Goal: Register for event/course

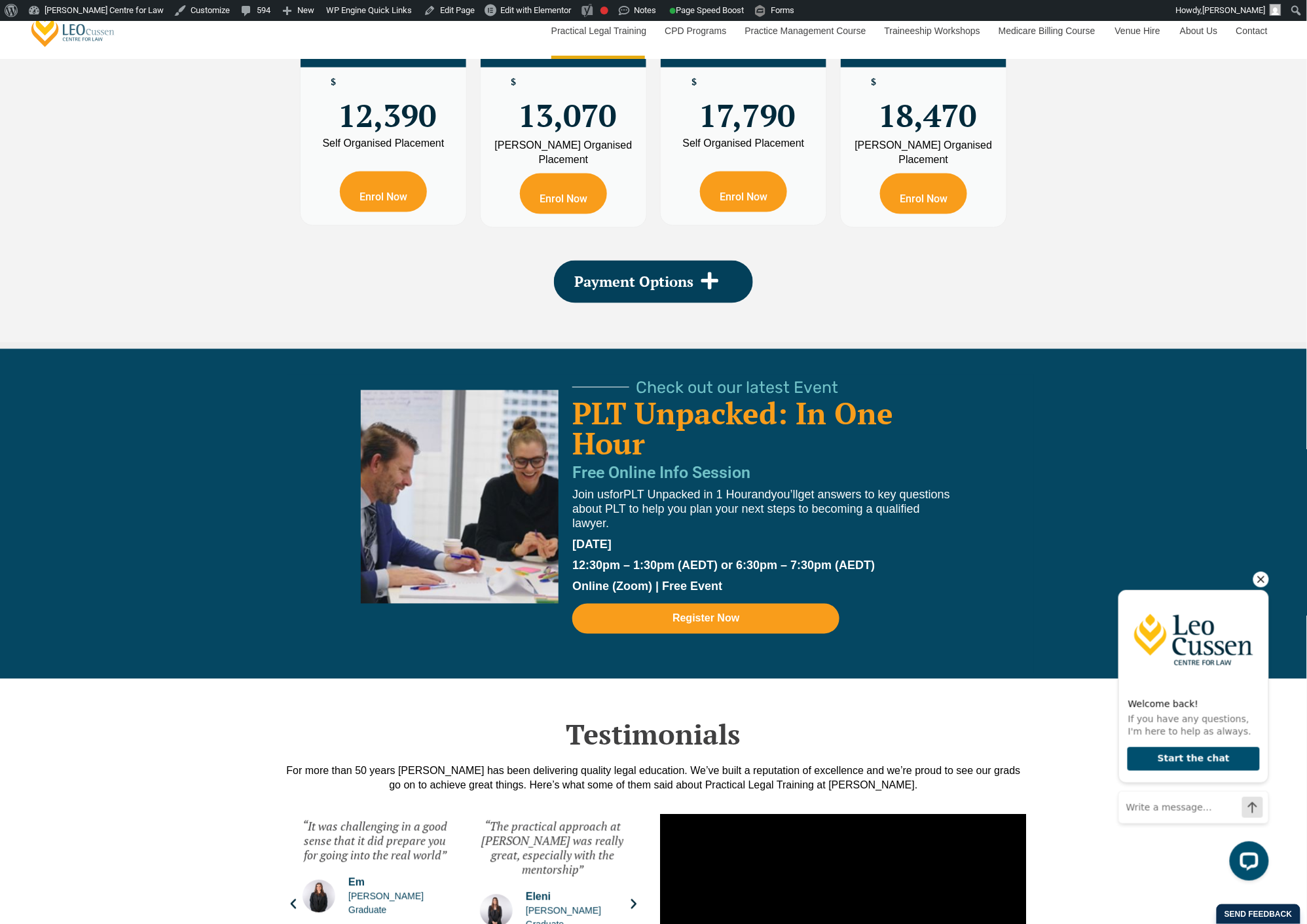
click at [1257, 577] on icon "Hide greeting" at bounding box center [1260, 578] width 15 height 15
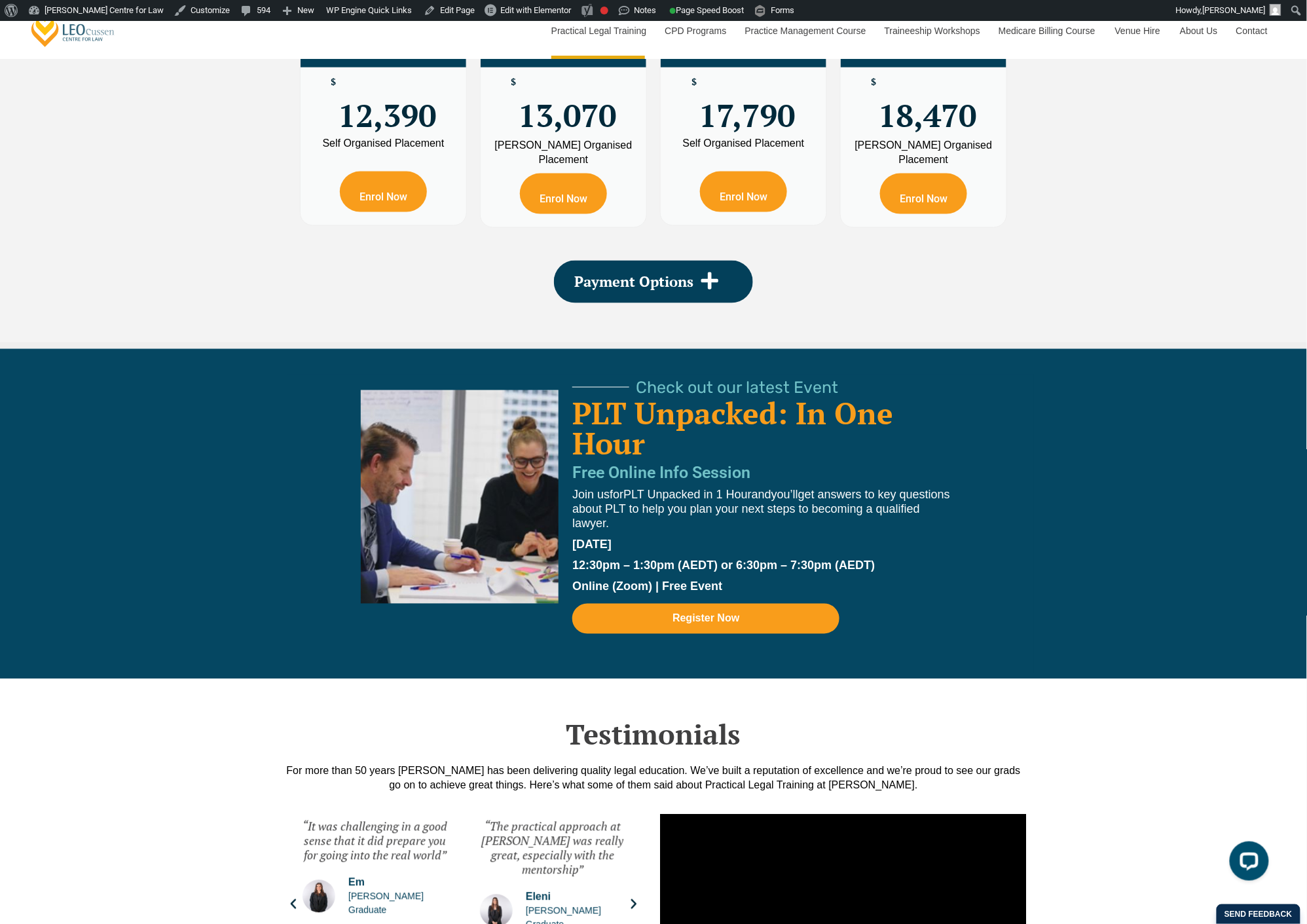
scroll to position [2619, 0]
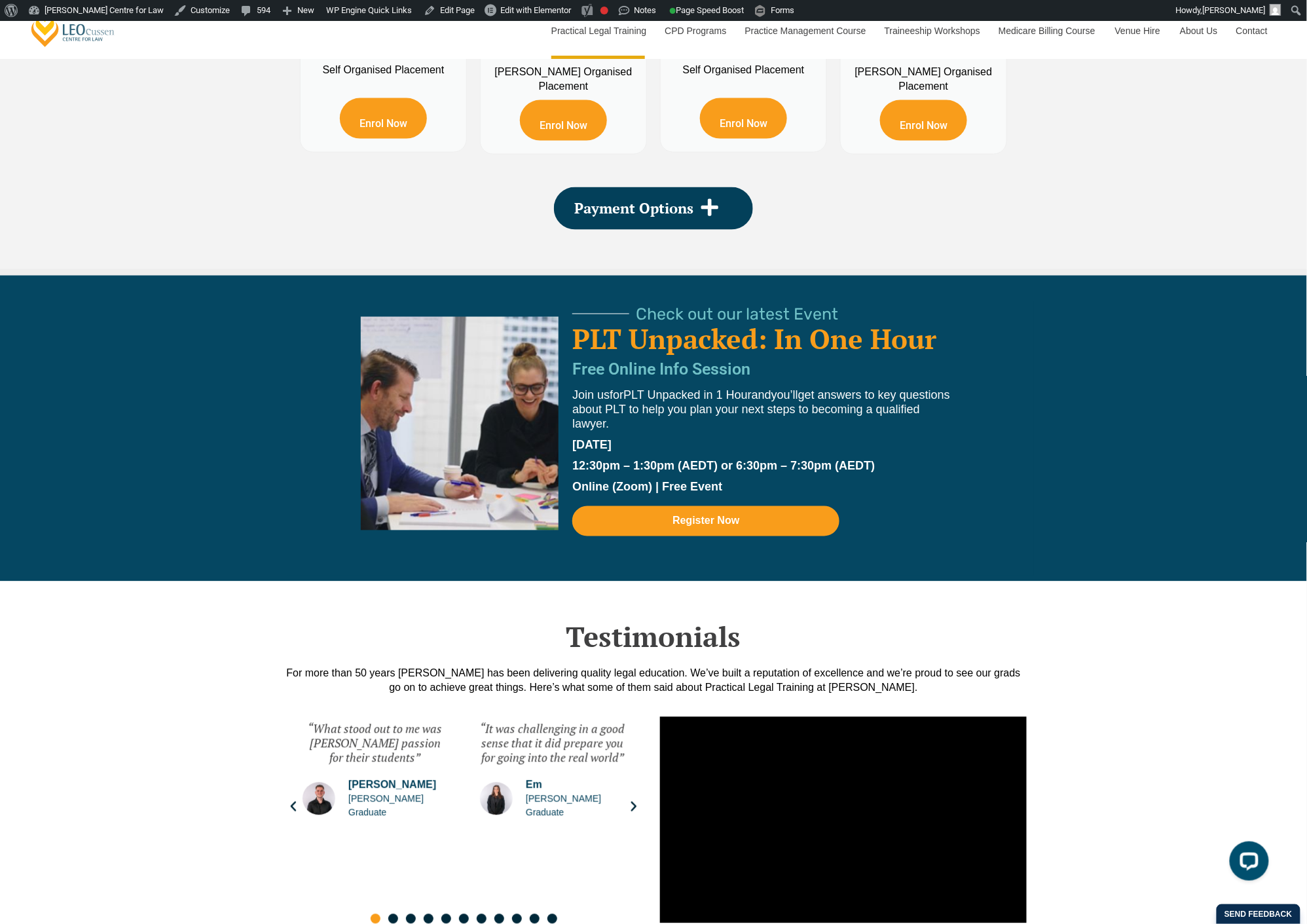
scroll to position [2546, 0]
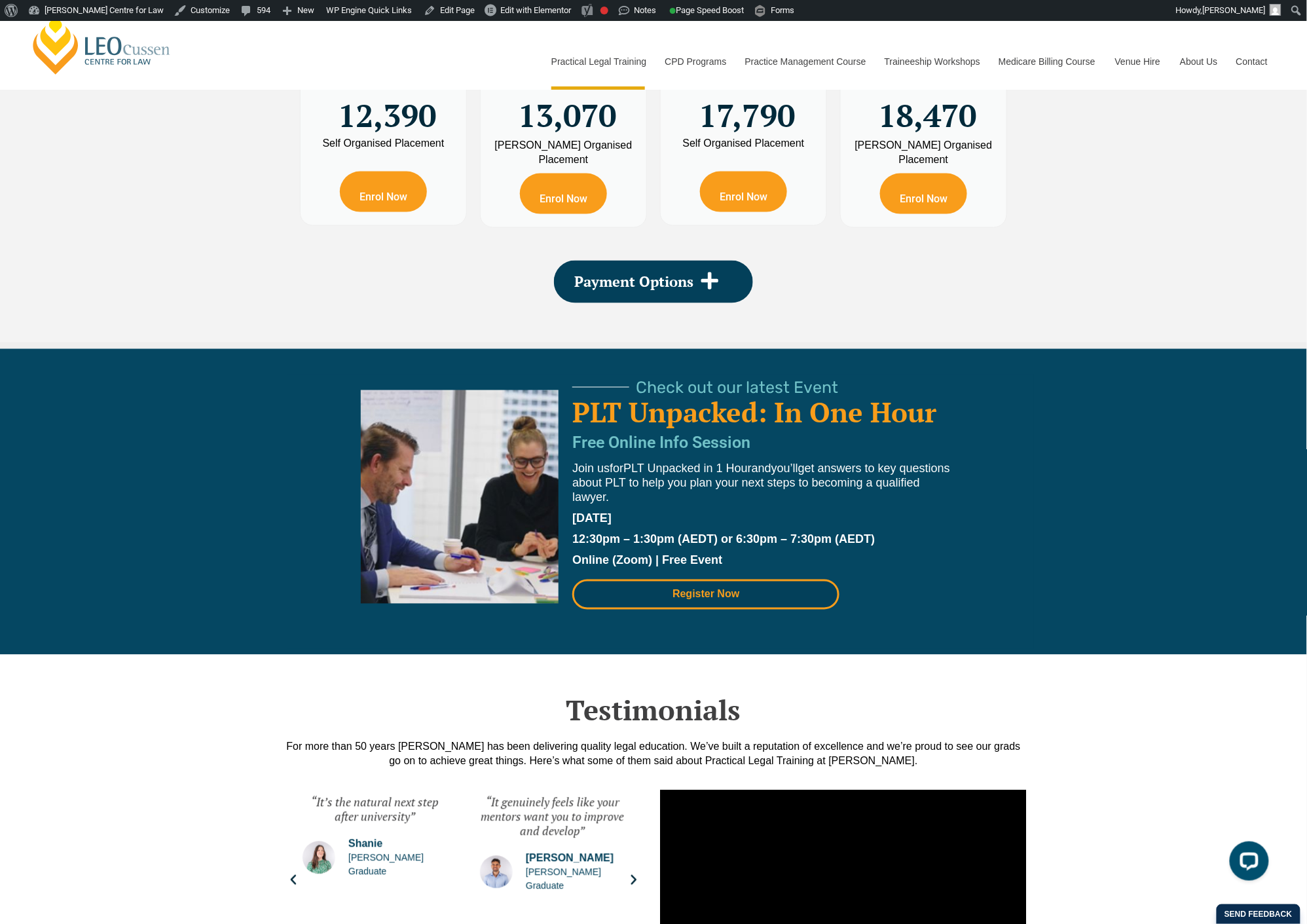
drag, startPoint x: 719, startPoint y: 592, endPoint x: 759, endPoint y: 600, distance: 40.8
click at [759, 600] on link "Register Now" at bounding box center [706, 594] width 267 height 30
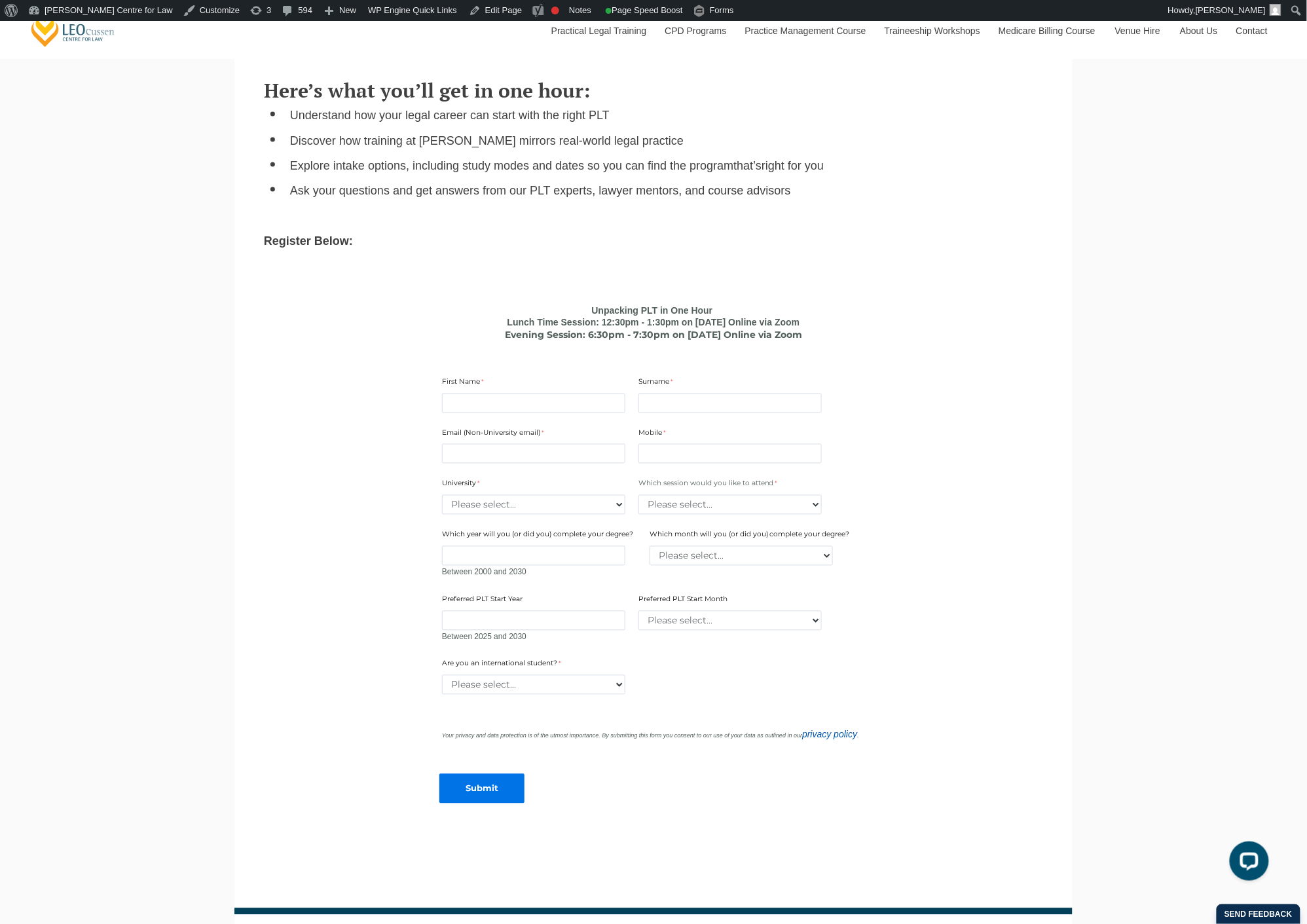
scroll to position [728, 0]
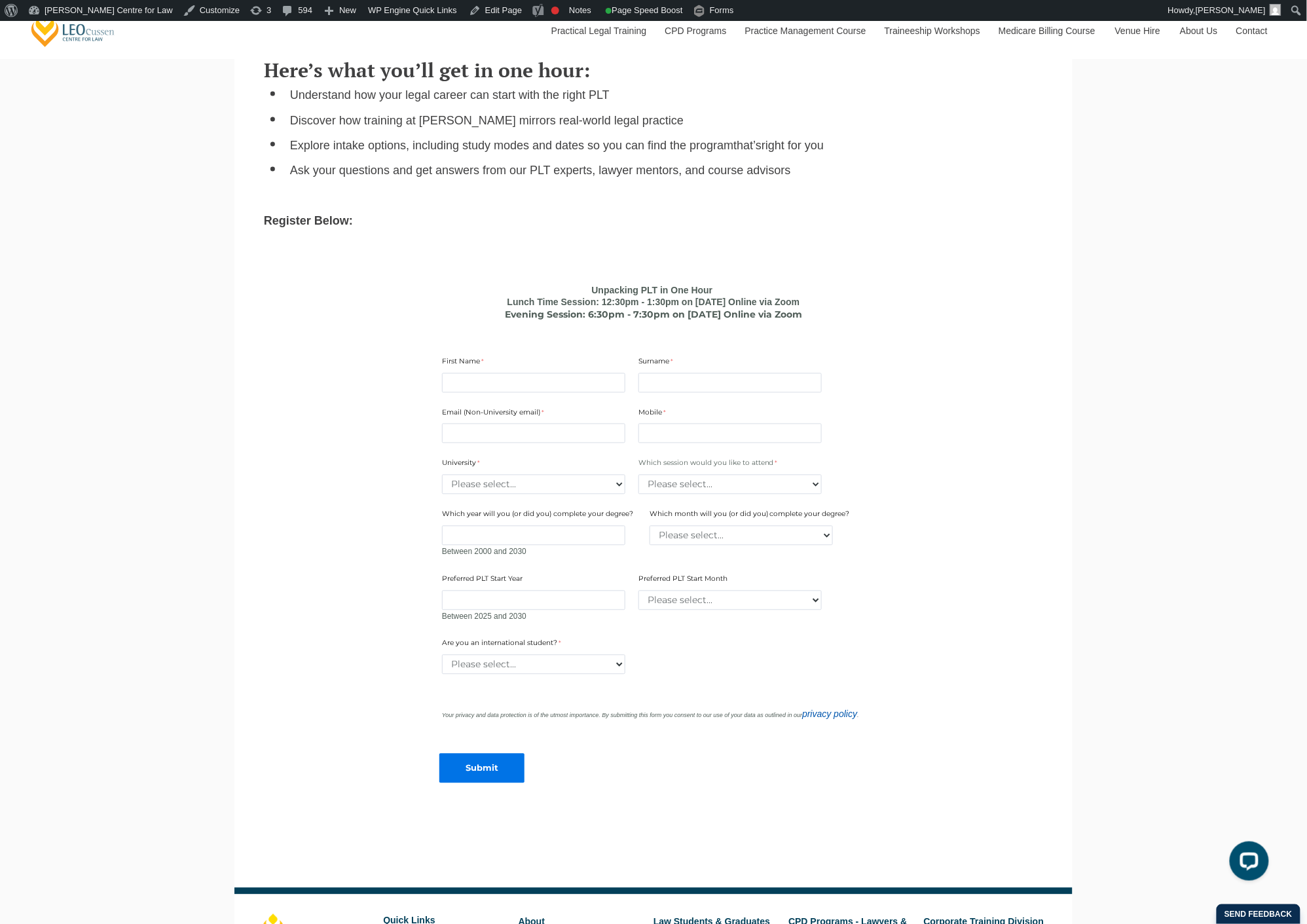
click at [752, 495] on div "Email (Non-University email) Mobile 10 characters left. University Please selec…" at bounding box center [654, 511] width 434 height 231
click at [752, 488] on select "Please select... Lunch time session – 12:30pm – 1:30pm AEST Evening session – 6…" at bounding box center [731, 484] width 184 height 19
click at [938, 426] on main "PLT Unpacked: In One Hour Free Online Info Session Could this be you? You know …" at bounding box center [653, 334] width 818 height 1096
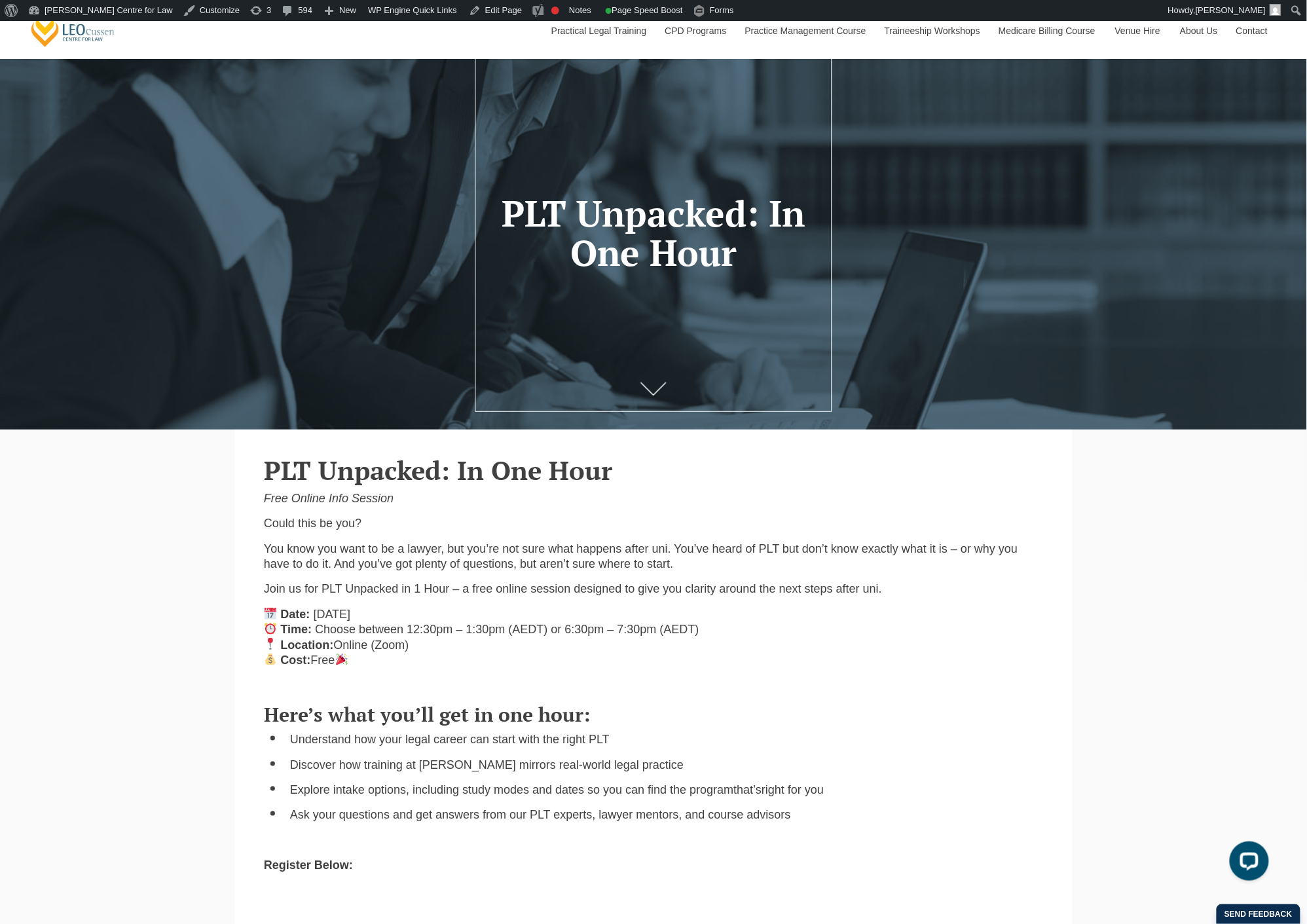
scroll to position [0, 0]
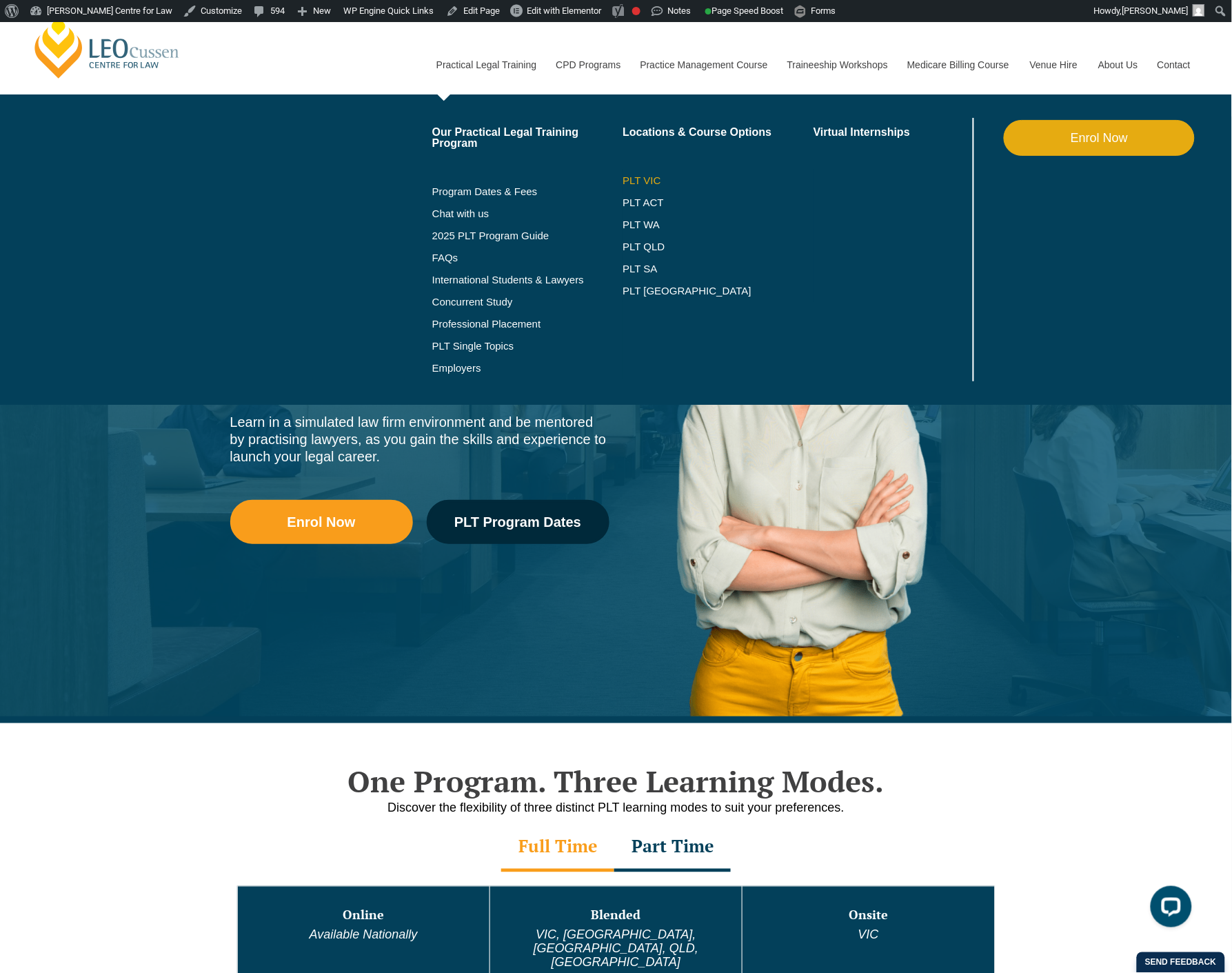
click at [652, 181] on link "PLT VIC" at bounding box center [718, 181] width 191 height 11
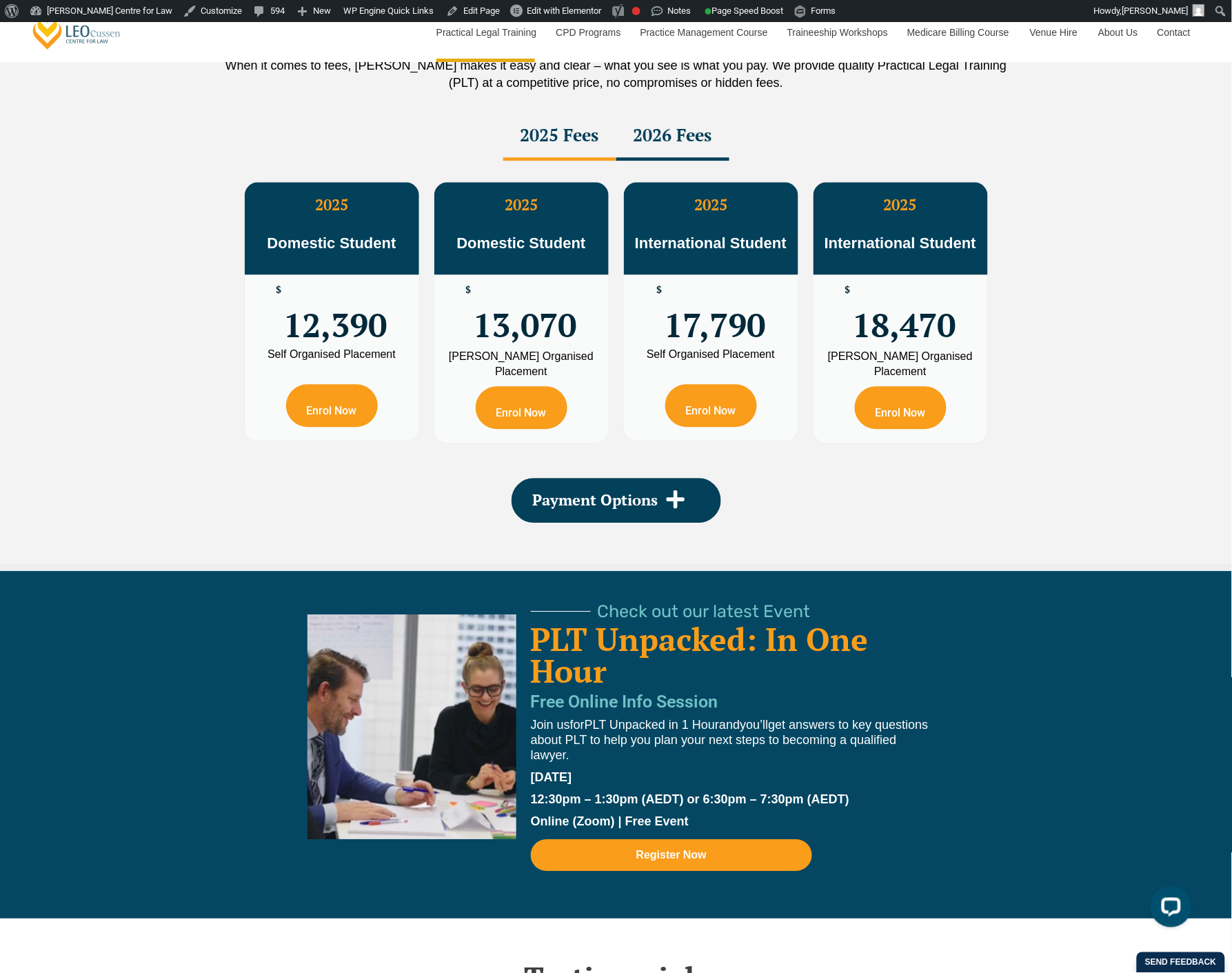
scroll to position [2527, 0]
